Goal: Check status: Check status

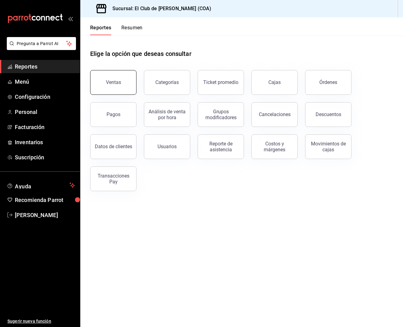
click at [112, 85] on button "Ventas" at bounding box center [113, 82] width 46 height 25
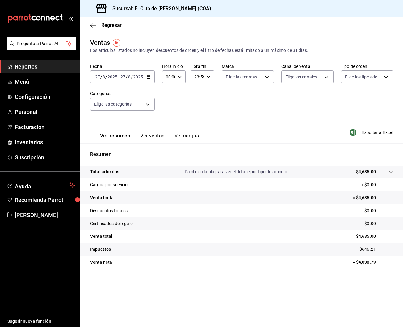
click at [147, 137] on button "Ver ventas" at bounding box center [152, 138] width 24 height 10
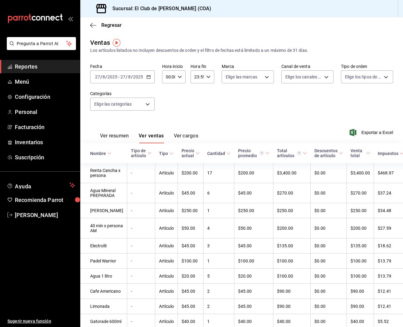
click at [180, 78] on icon "button" at bounding box center [180, 77] width 4 height 4
click at [167, 119] on span "15" at bounding box center [167, 116] width 2 height 5
type input "15:00"
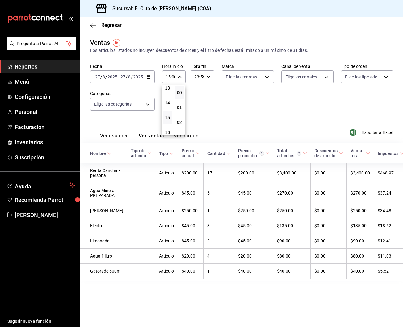
click at [253, 114] on div at bounding box center [201, 163] width 403 height 327
